Goal: Submit feedback/report problem: Submit feedback/report problem

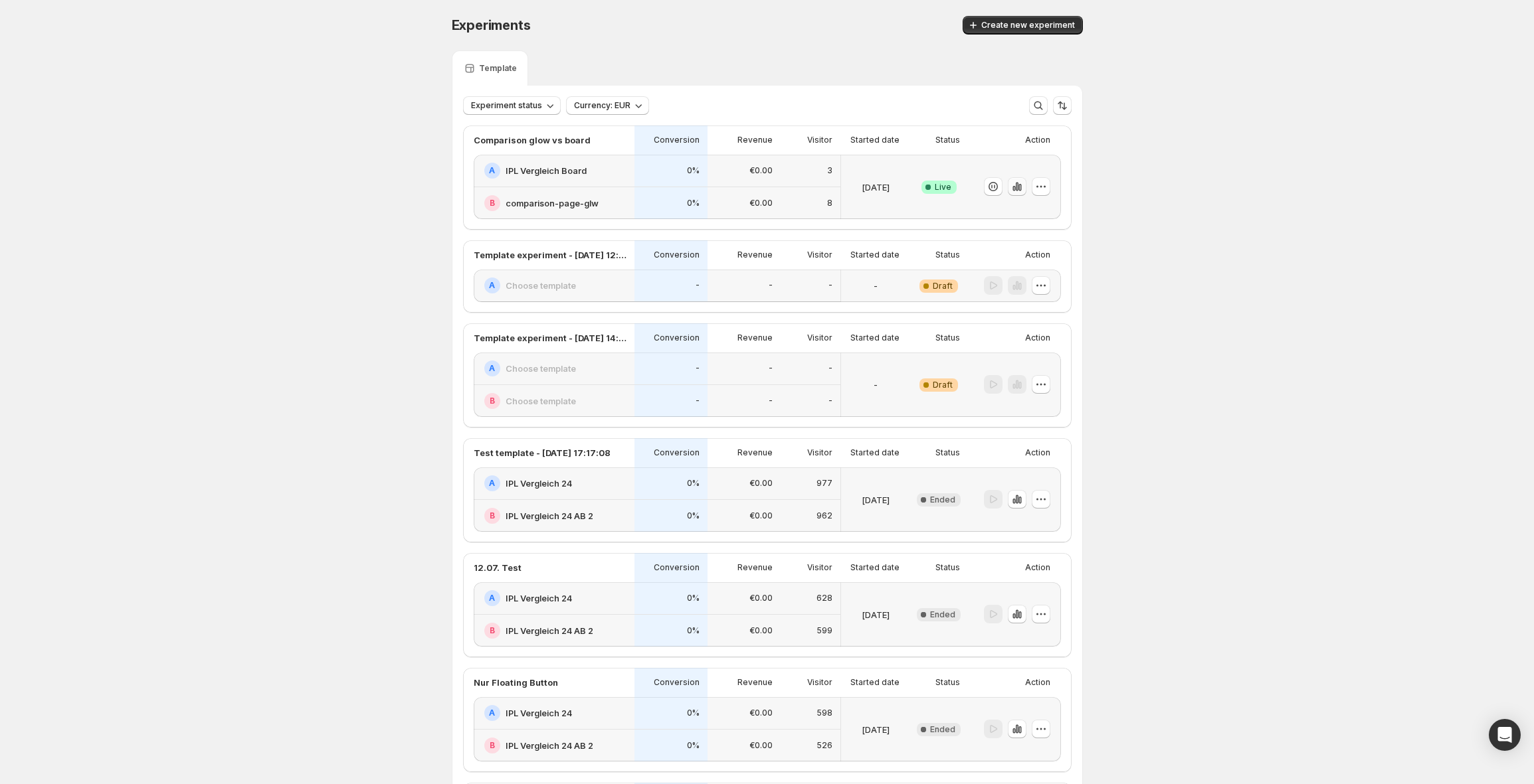
click at [1022, 187] on icon "button" at bounding box center [1019, 187] width 3 height 7
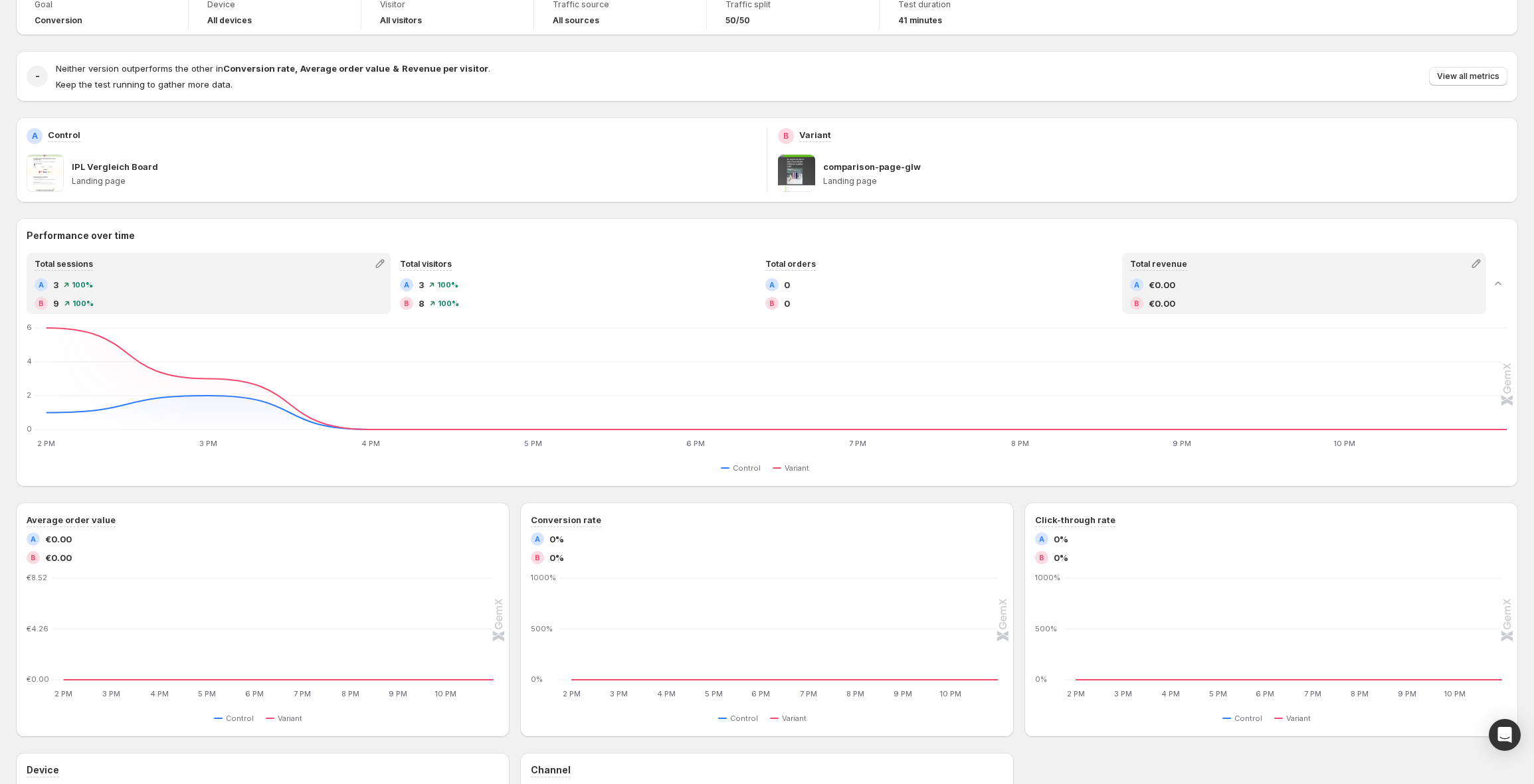
scroll to position [257, 0]
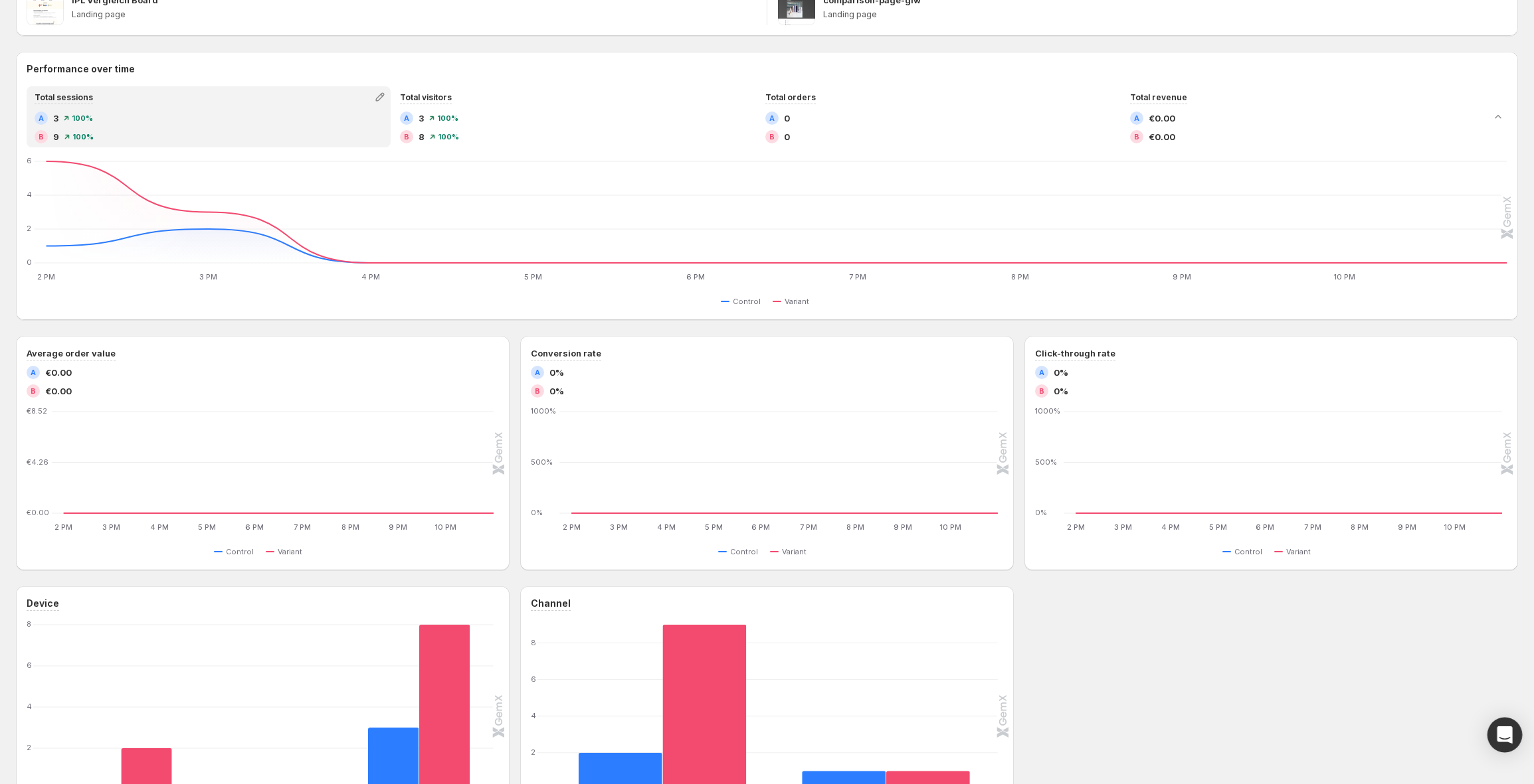
click at [1500, 745] on div "Open Intercom Messenger" at bounding box center [1505, 735] width 35 height 35
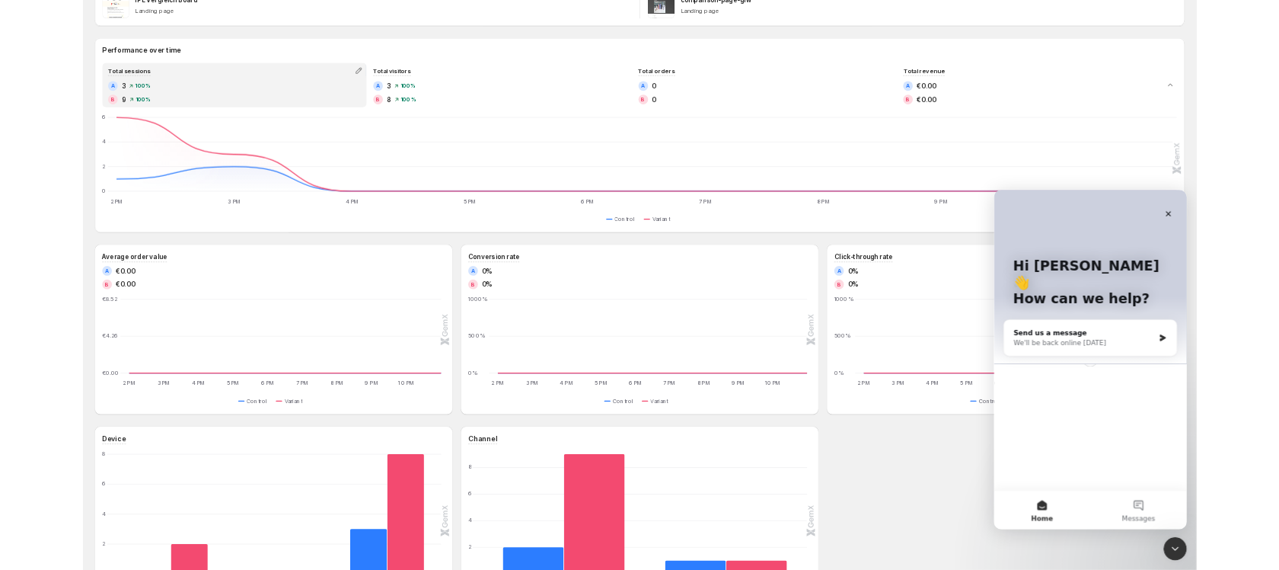
scroll to position [0, 0]
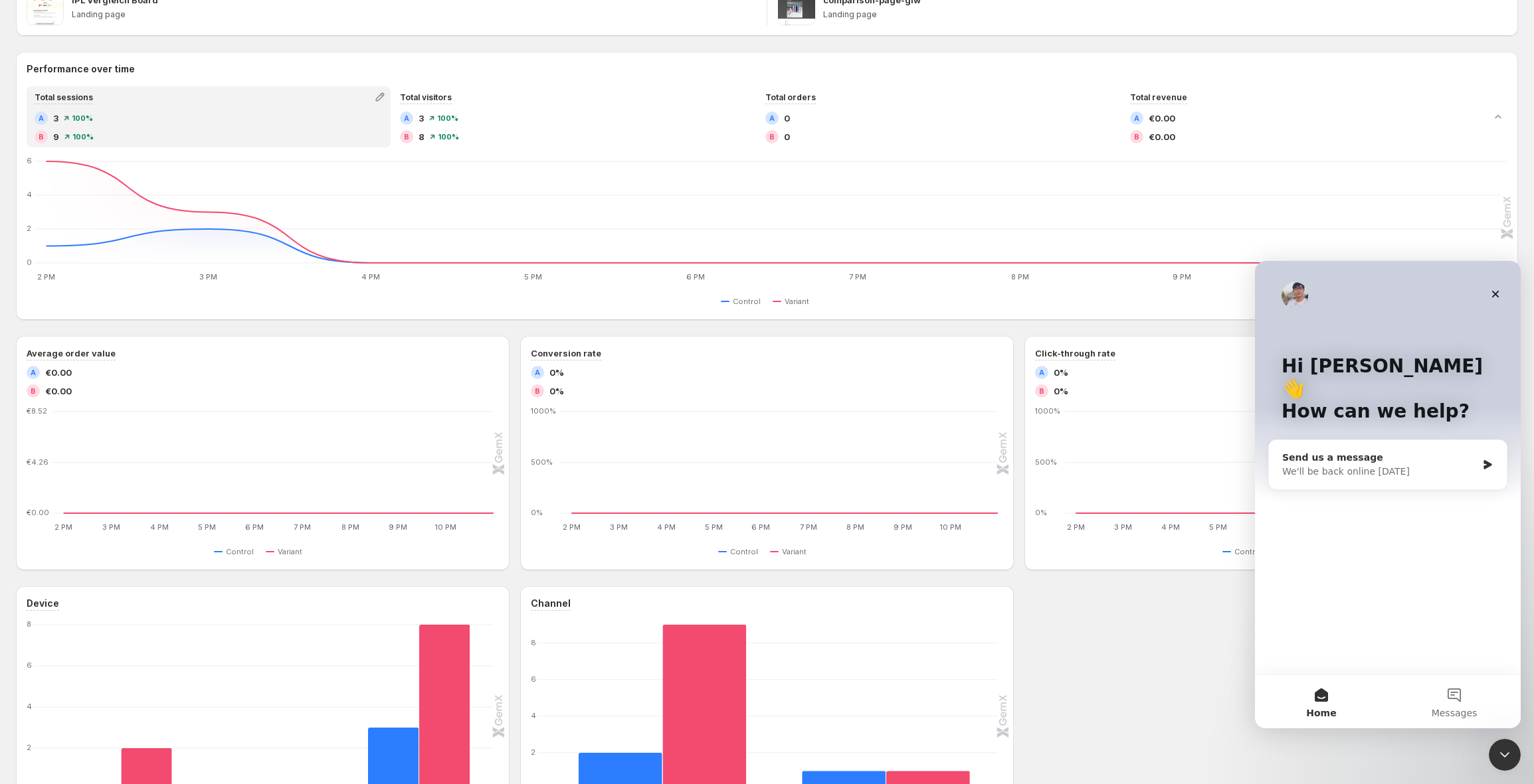
click at [1380, 465] on div "We'll be back online [DATE]" at bounding box center [1380, 472] width 195 height 14
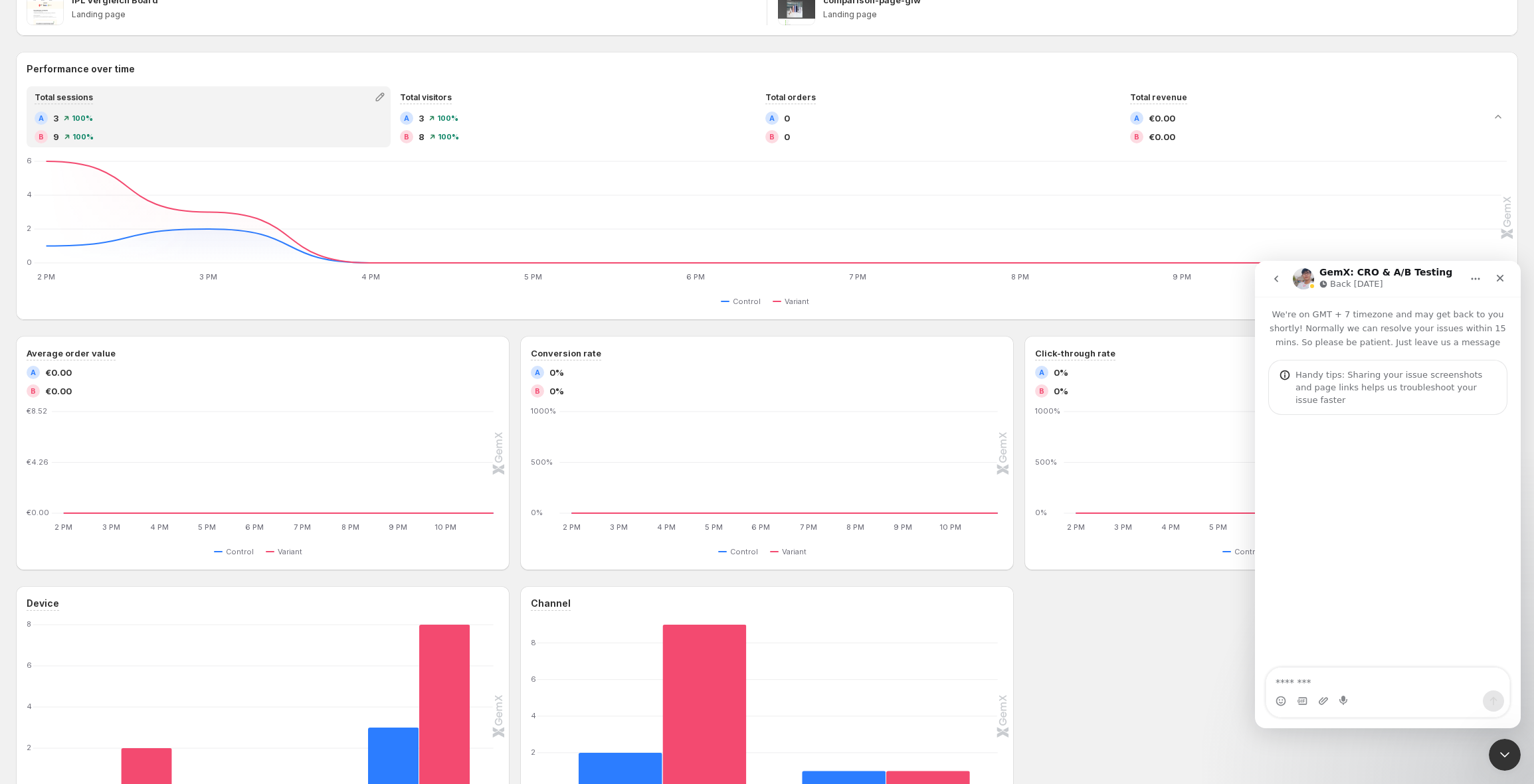
click at [1333, 672] on textarea "Message…" at bounding box center [1388, 679] width 243 height 23
type textarea "**********"
